Goal: Information Seeking & Learning: Learn about a topic

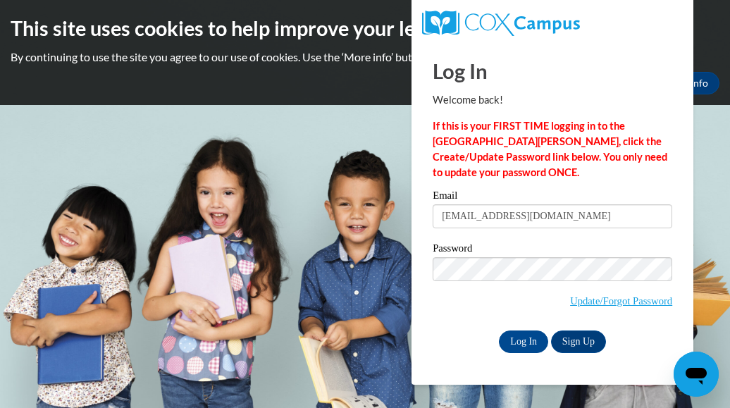
click at [499, 330] on input "Log In" at bounding box center [523, 341] width 49 height 23
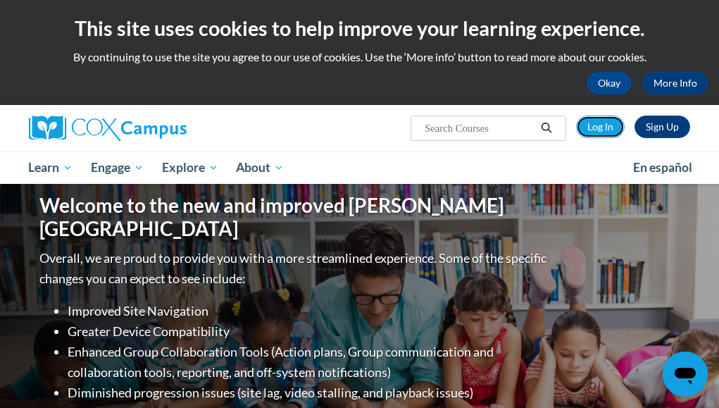
click at [606, 125] on link "Log In" at bounding box center [600, 127] width 49 height 23
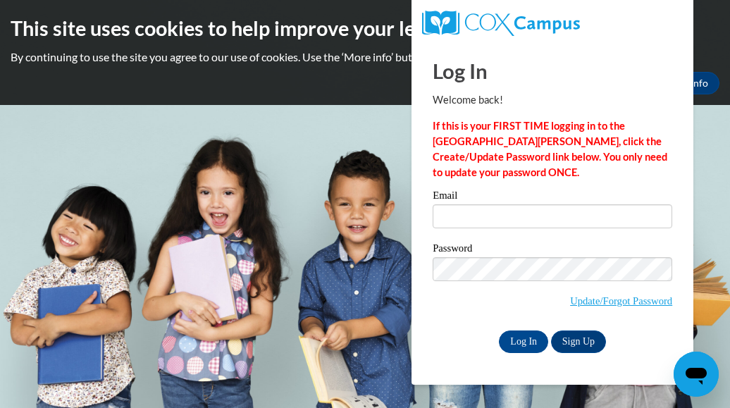
type input "[EMAIL_ADDRESS][DOMAIN_NAME]"
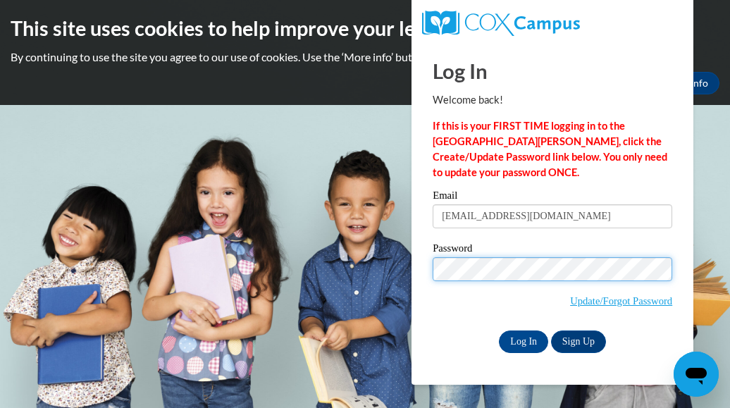
click at [499, 330] on input "Log In" at bounding box center [523, 341] width 49 height 23
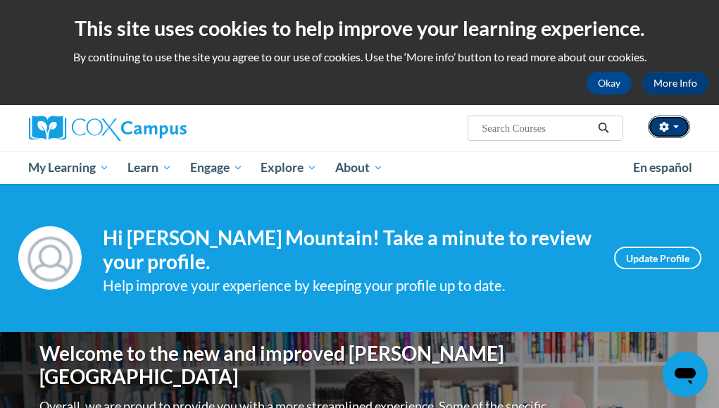
click at [678, 123] on button "button" at bounding box center [669, 127] width 42 height 23
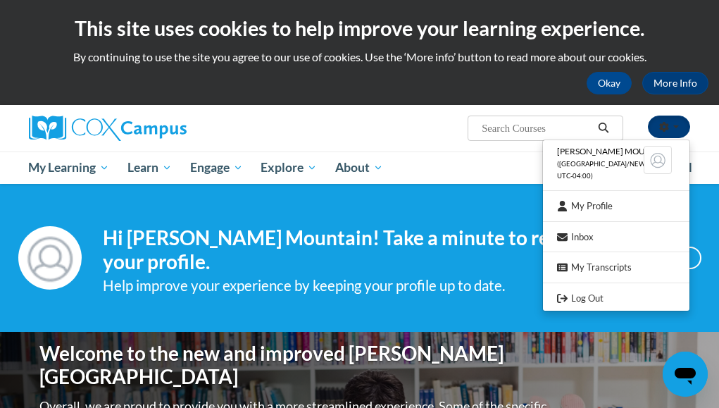
click at [678, 123] on button "button" at bounding box center [669, 127] width 42 height 23
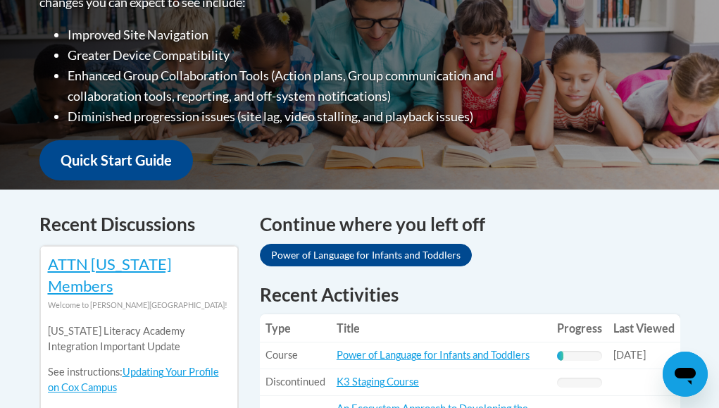
scroll to position [449, 0]
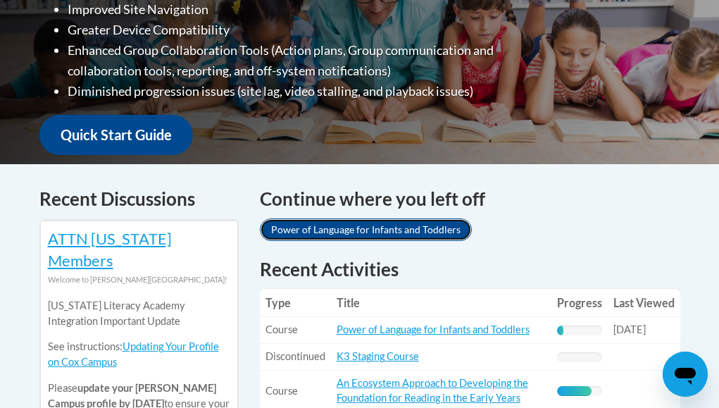
click at [298, 227] on link "Power of Language for Infants and Toddlers" at bounding box center [366, 229] width 212 height 23
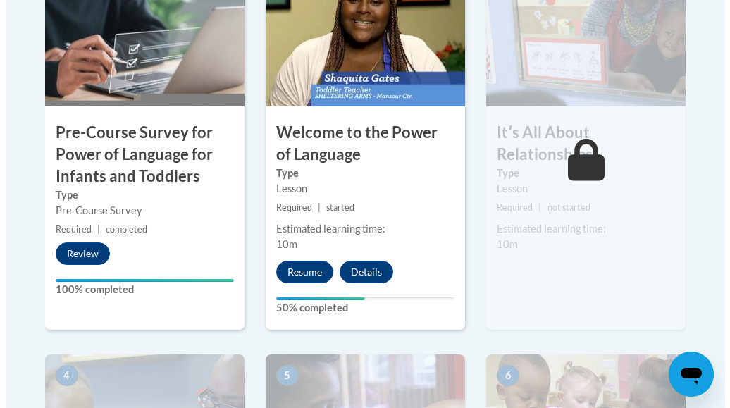
scroll to position [544, 0]
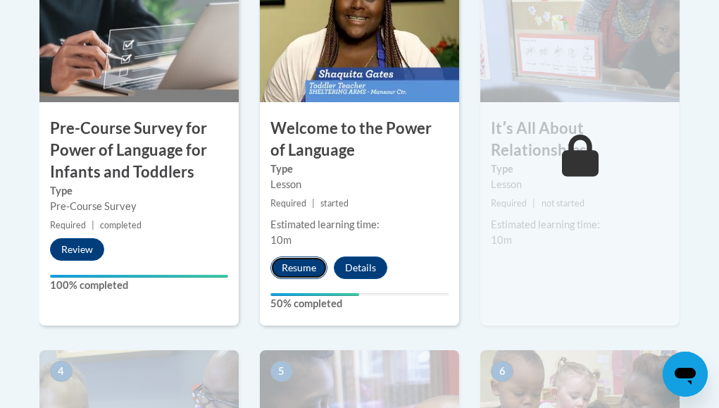
click at [311, 265] on button "Resume" at bounding box center [298, 267] width 57 height 23
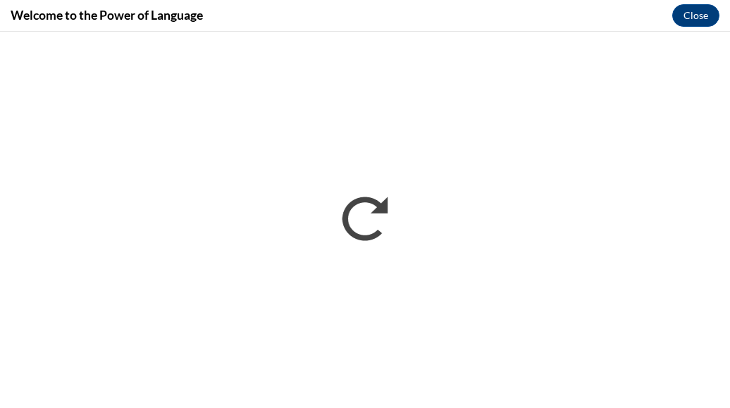
scroll to position [0, 0]
click at [687, 18] on button "Close" at bounding box center [695, 15] width 47 height 23
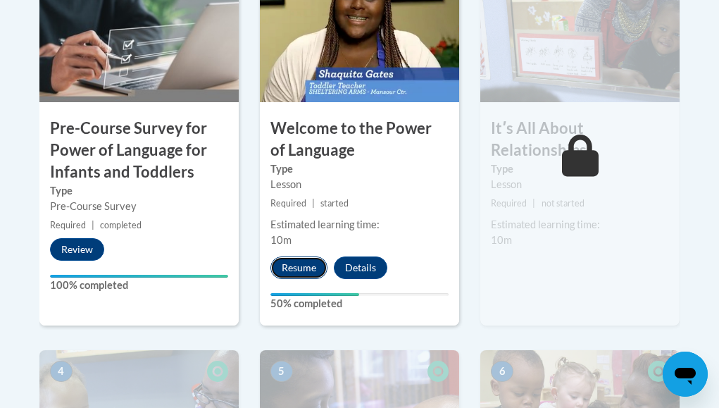
click at [314, 261] on button "Resume" at bounding box center [298, 267] width 57 height 23
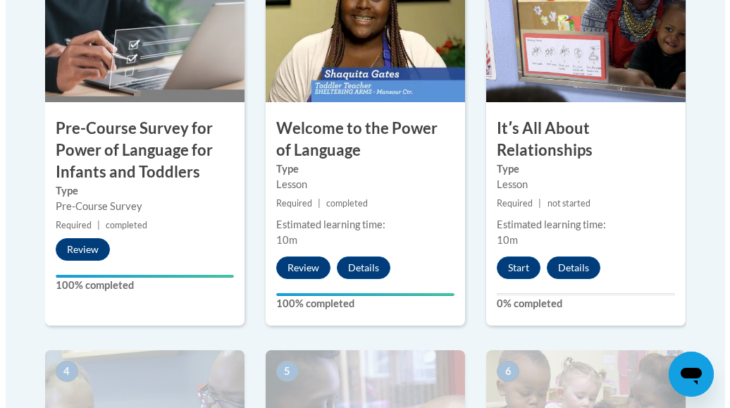
scroll to position [549, 0]
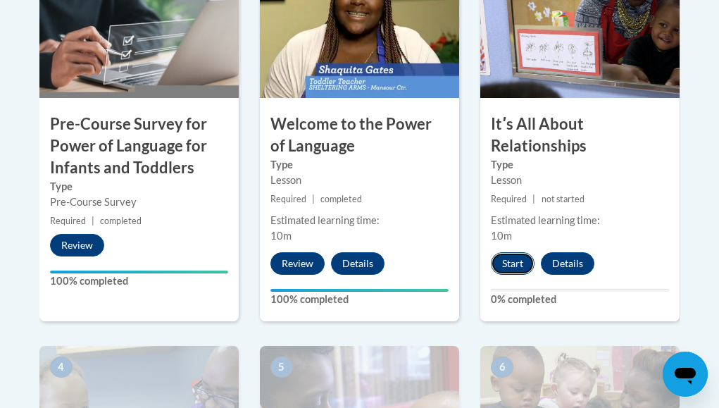
click at [509, 258] on button "Start" at bounding box center [513, 263] width 44 height 23
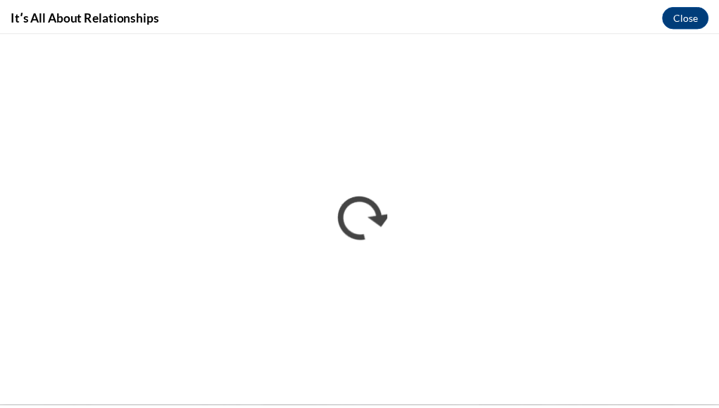
scroll to position [0, 0]
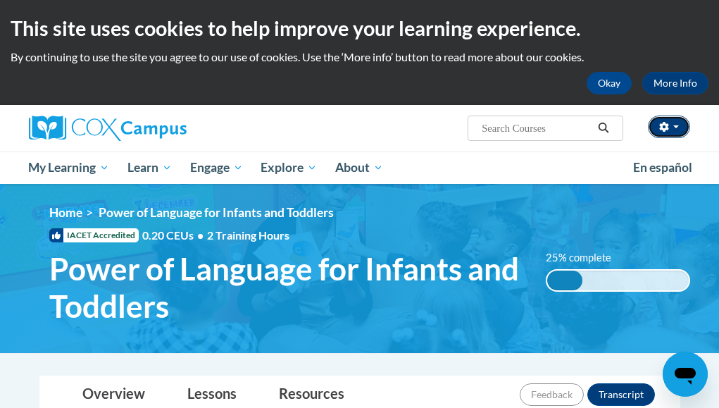
click at [678, 122] on button "button" at bounding box center [669, 127] width 42 height 23
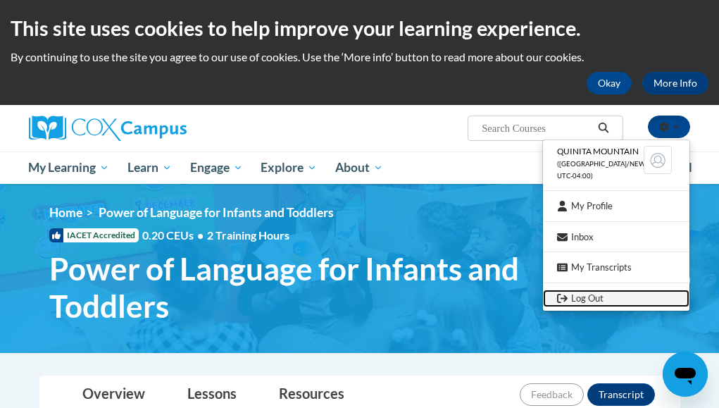
click at [605, 294] on link "Log Out" at bounding box center [616, 298] width 147 height 18
